Goal: Task Accomplishment & Management: Manage account settings

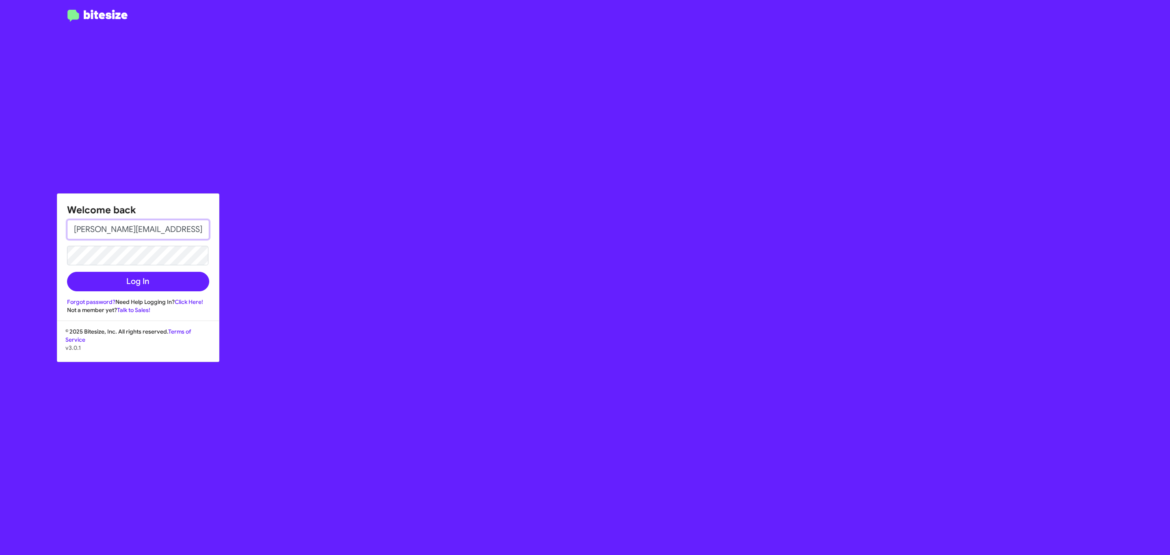
click at [154, 232] on input "[PERSON_NAME][EMAIL_ADDRESS][DOMAIN_NAME]" at bounding box center [138, 230] width 142 height 20
type input "[EMAIL_ADDRESS][DOMAIN_NAME]"
click at [145, 280] on button "Log In" at bounding box center [138, 282] width 142 height 20
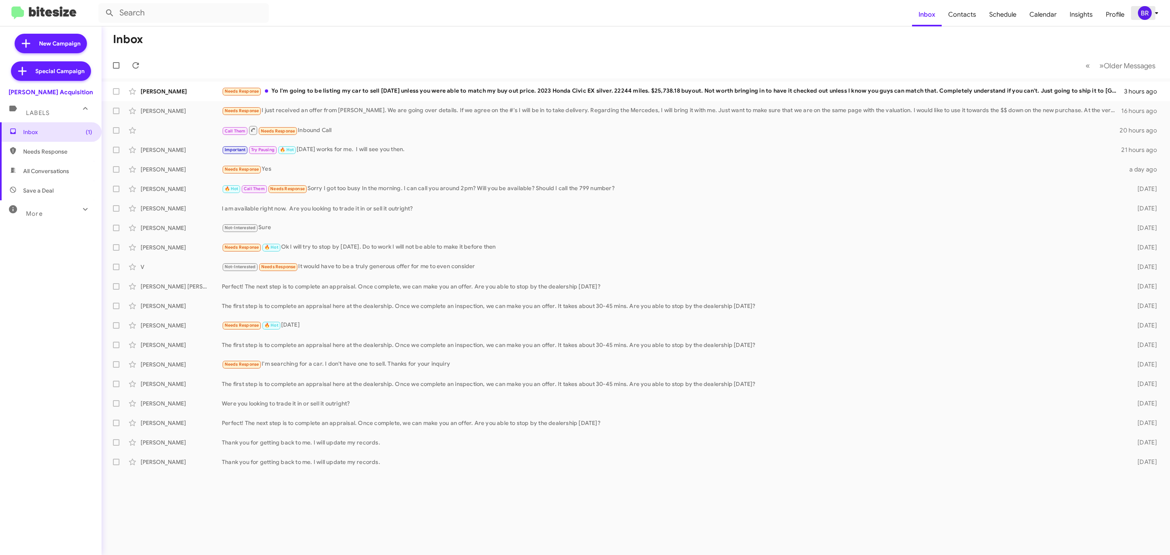
click at [1148, 12] on div "BR" at bounding box center [1145, 13] width 14 height 14
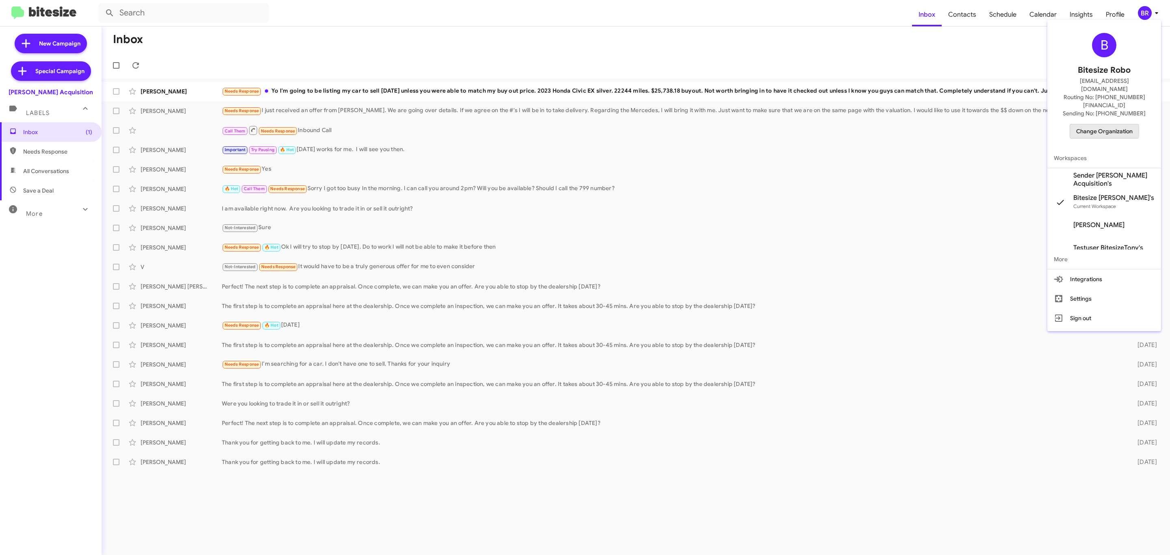
click at [1090, 124] on span "Change Organization" at bounding box center [1104, 131] width 56 height 14
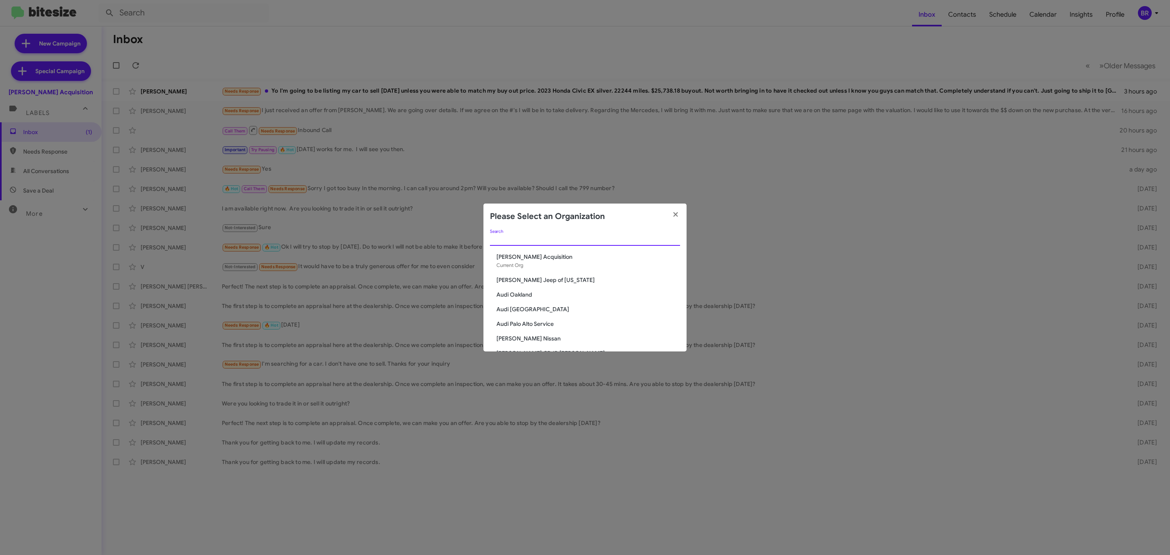
click at [622, 241] on input "Search" at bounding box center [585, 239] width 190 height 7
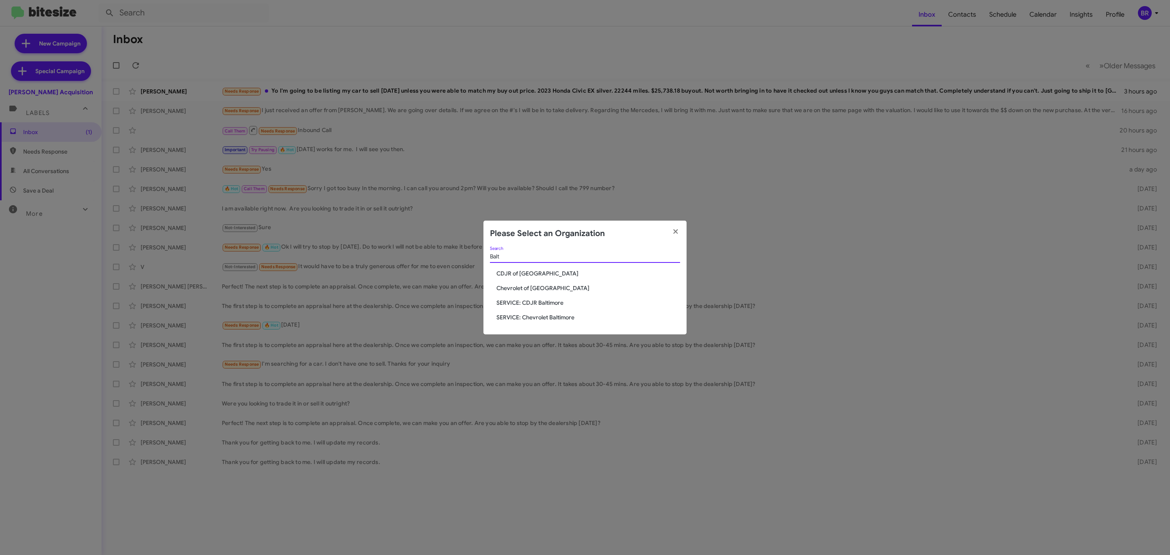
type input "Balt"
click at [538, 288] on span "Chevrolet of [GEOGRAPHIC_DATA]" at bounding box center [589, 288] width 184 height 8
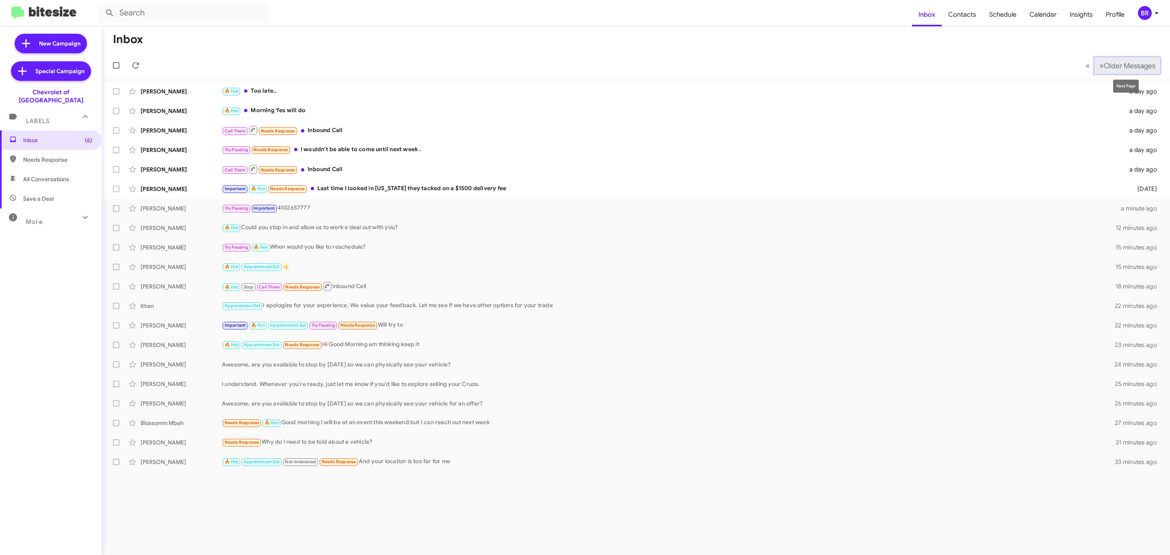
click at [1124, 67] on span "Older Messages" at bounding box center [1130, 65] width 52 height 9
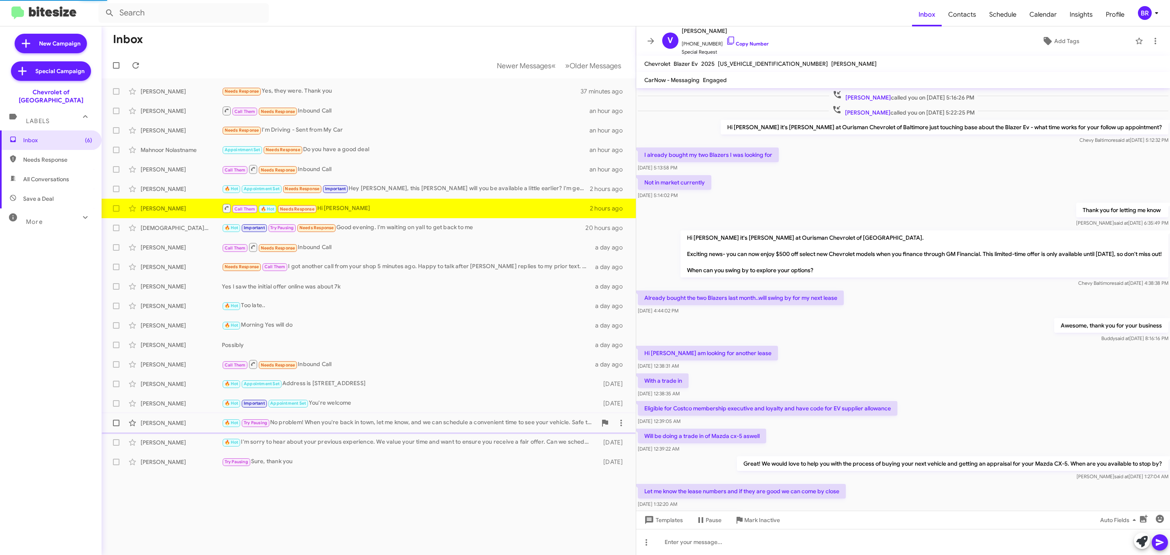
scroll to position [178, 0]
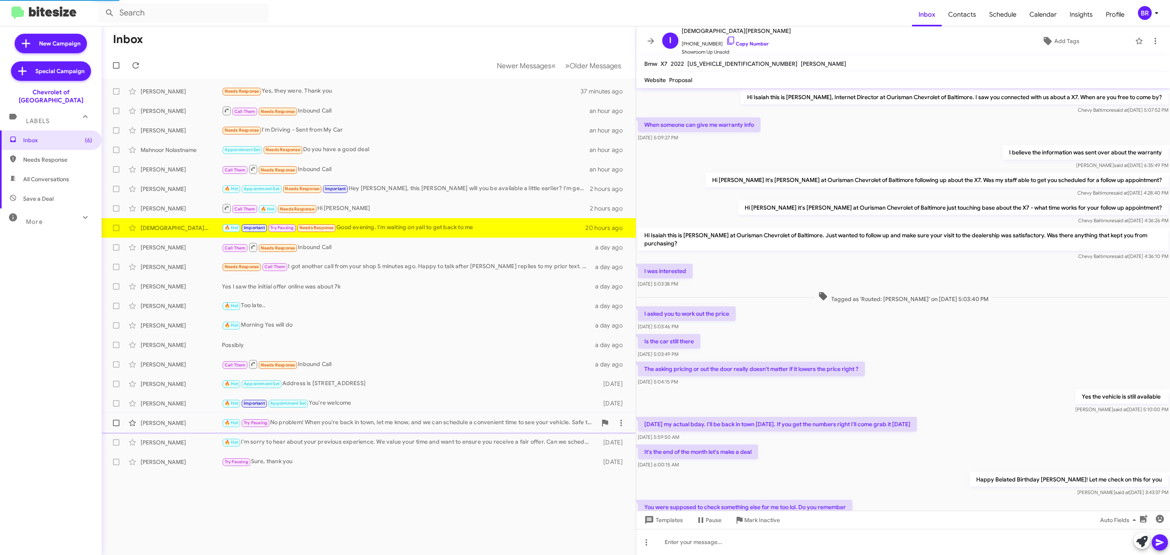
scroll to position [95, 0]
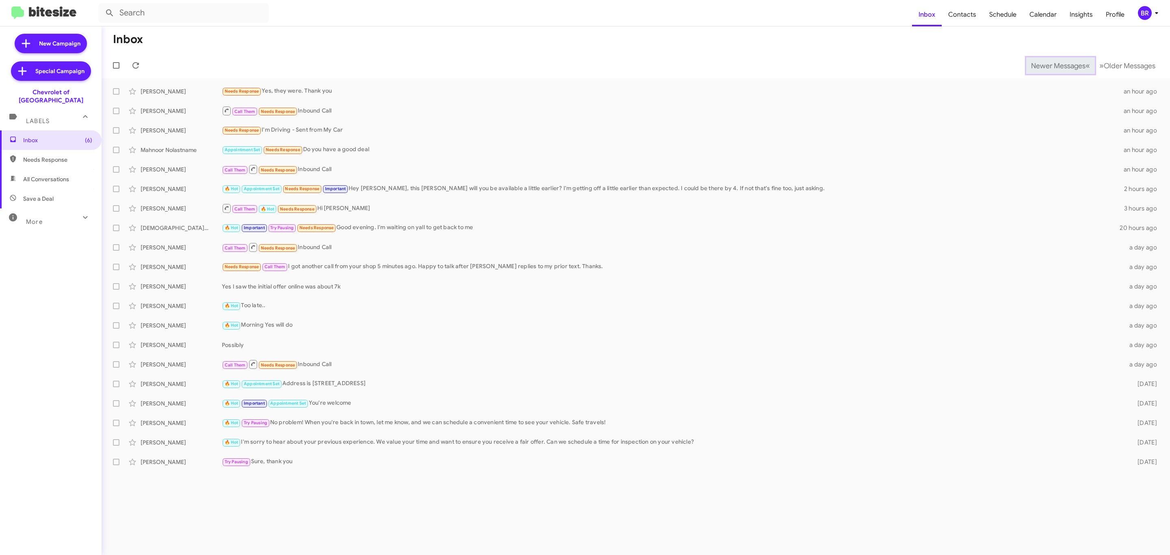
click at [1052, 65] on span "Newer Messages" at bounding box center [1058, 65] width 54 height 9
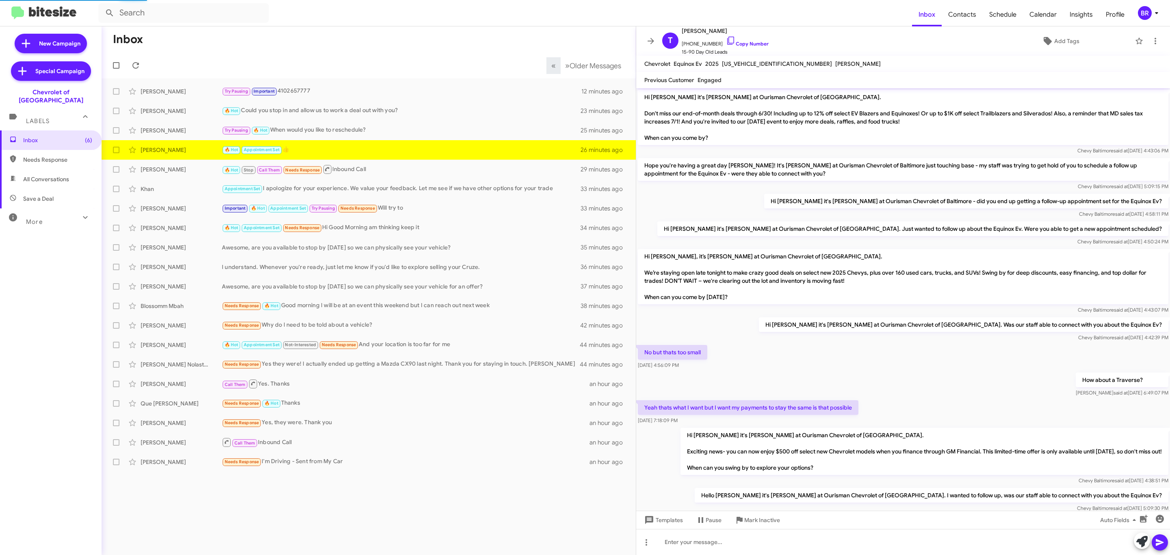
scroll to position [292, 0]
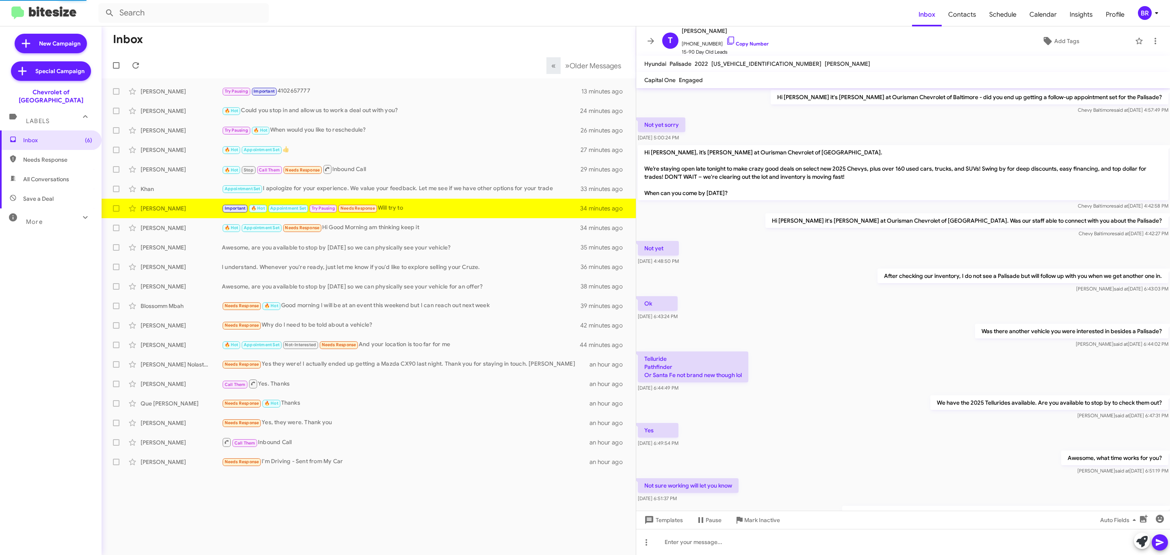
scroll to position [227, 0]
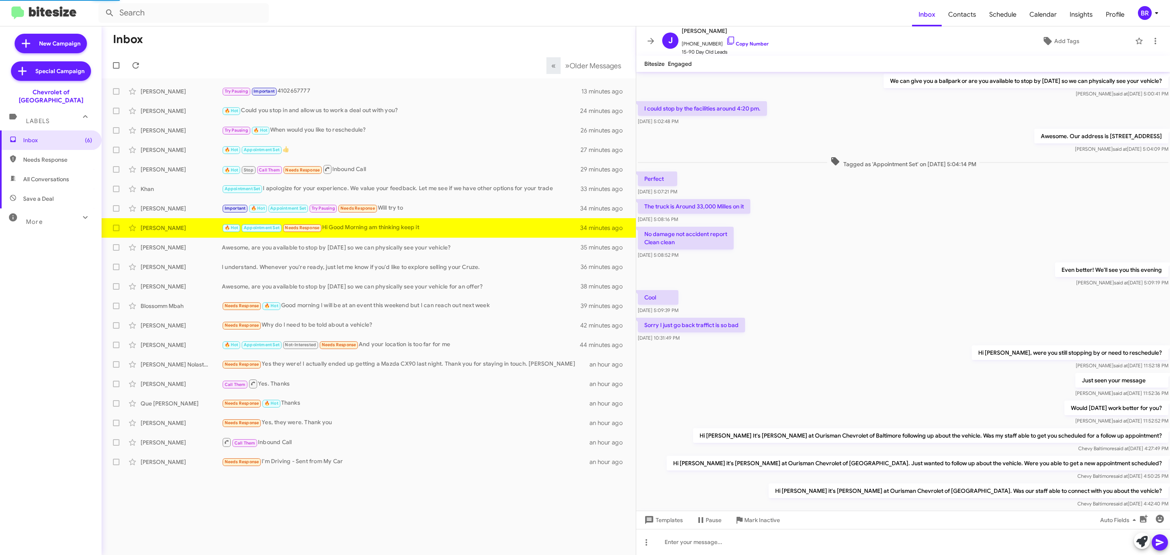
scroll to position [182, 0]
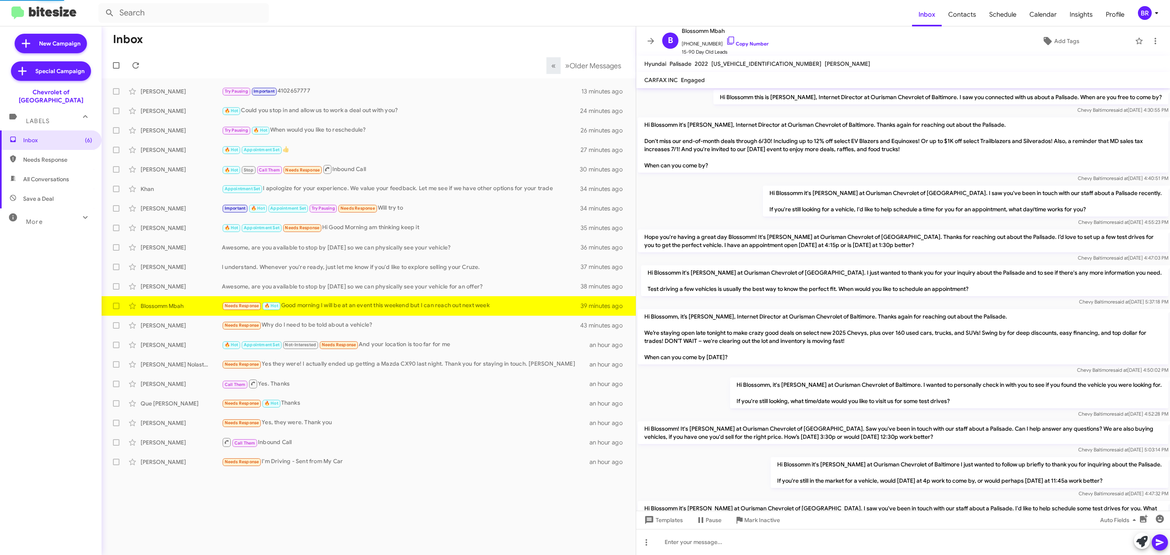
scroll to position [74, 0]
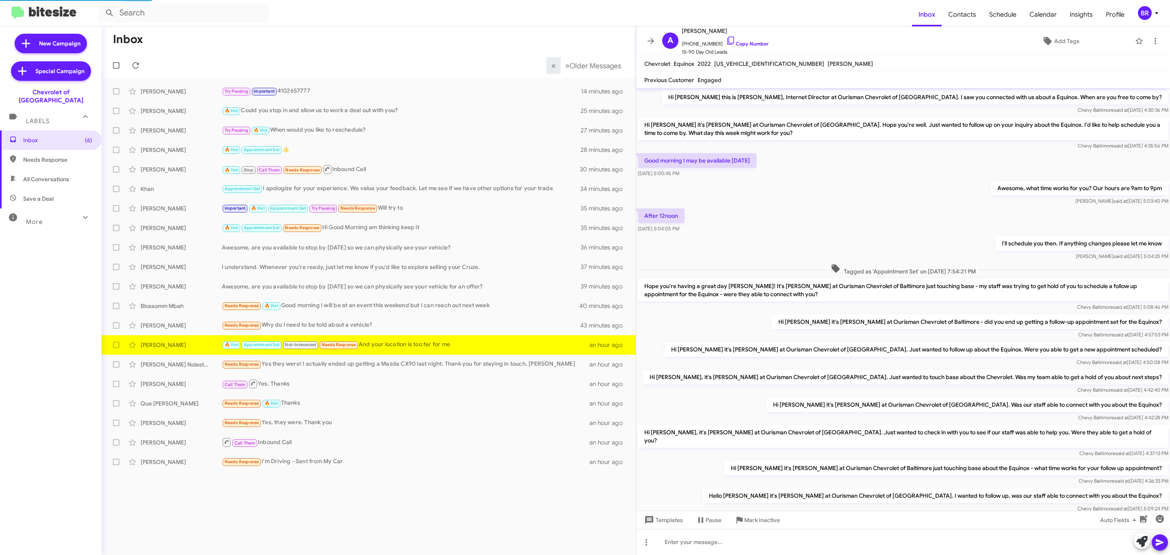
scroll to position [111, 0]
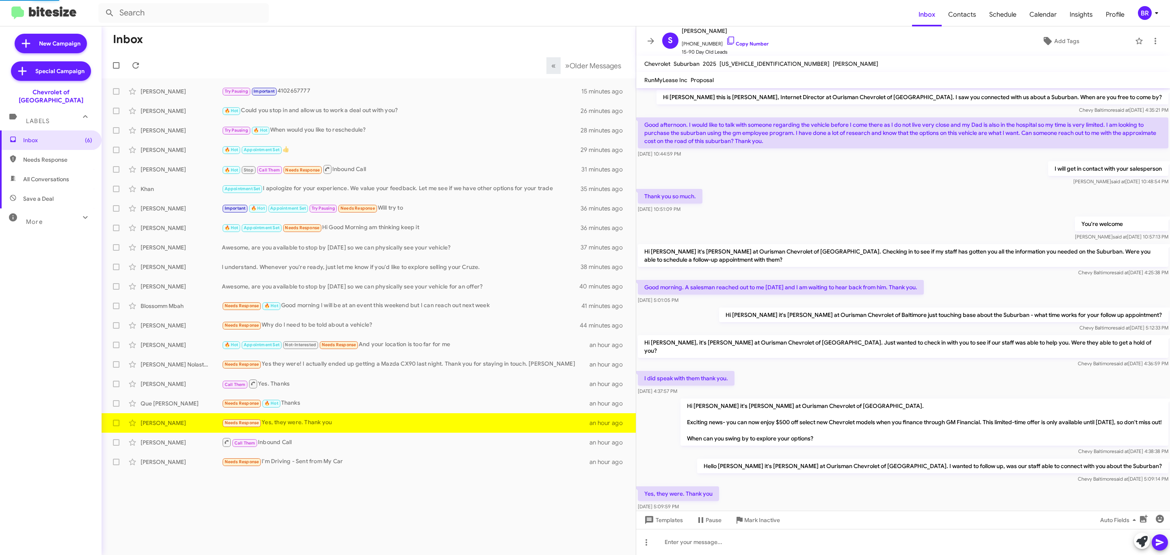
scroll to position [20, 0]
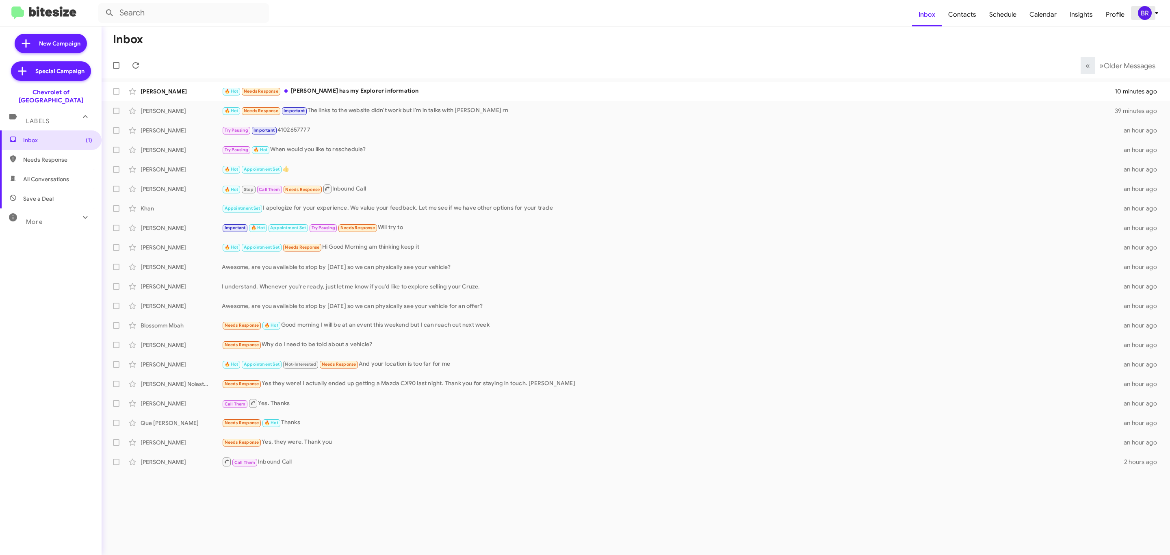
click at [1149, 11] on div "BR" at bounding box center [1145, 13] width 14 height 14
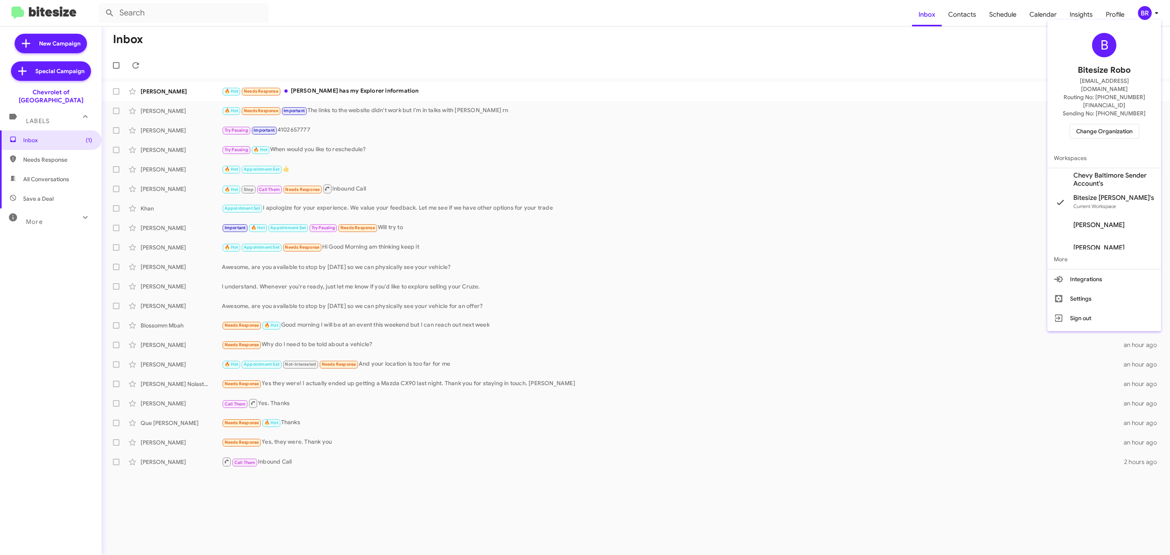
click at [1087, 124] on span "Change Organization" at bounding box center [1104, 131] width 56 height 14
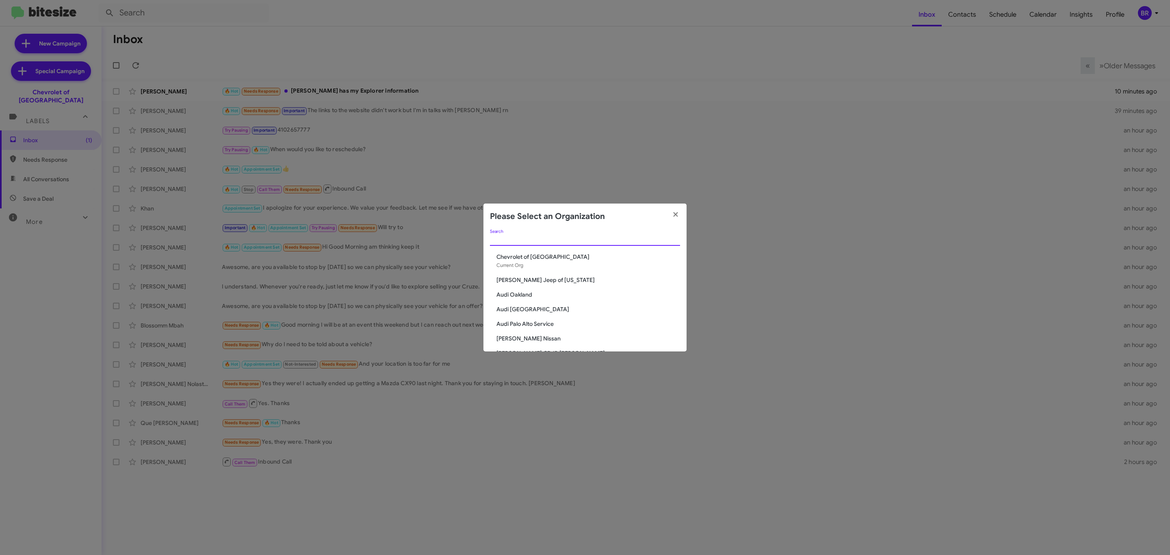
click at [579, 238] on input "Search" at bounding box center [585, 239] width 190 height 7
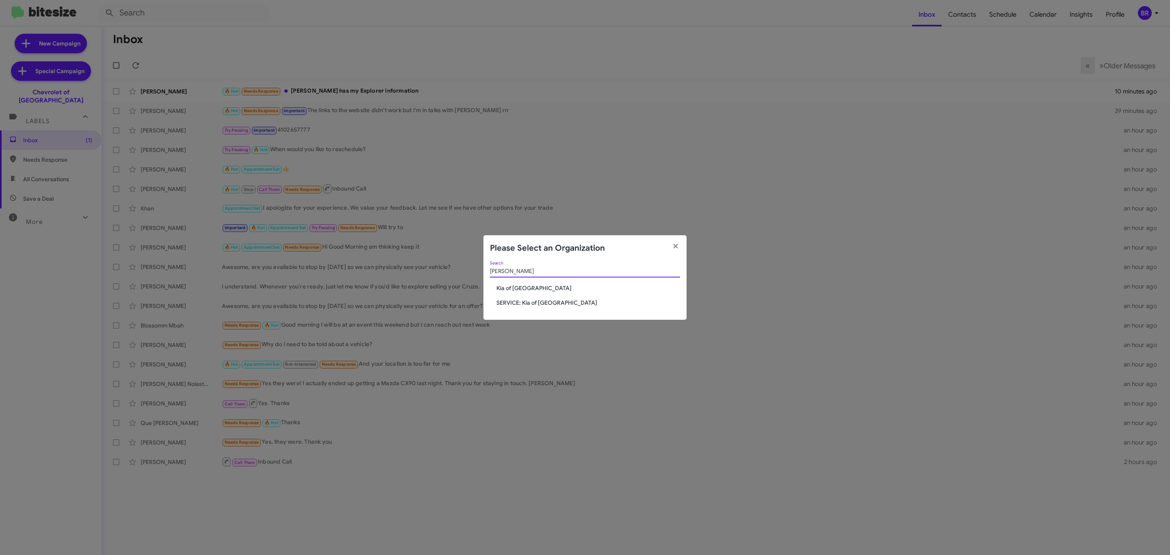
type input "[PERSON_NAME]"
click at [528, 286] on span "Kia of [GEOGRAPHIC_DATA]" at bounding box center [589, 288] width 184 height 8
